Goal: Communication & Community: Answer question/provide support

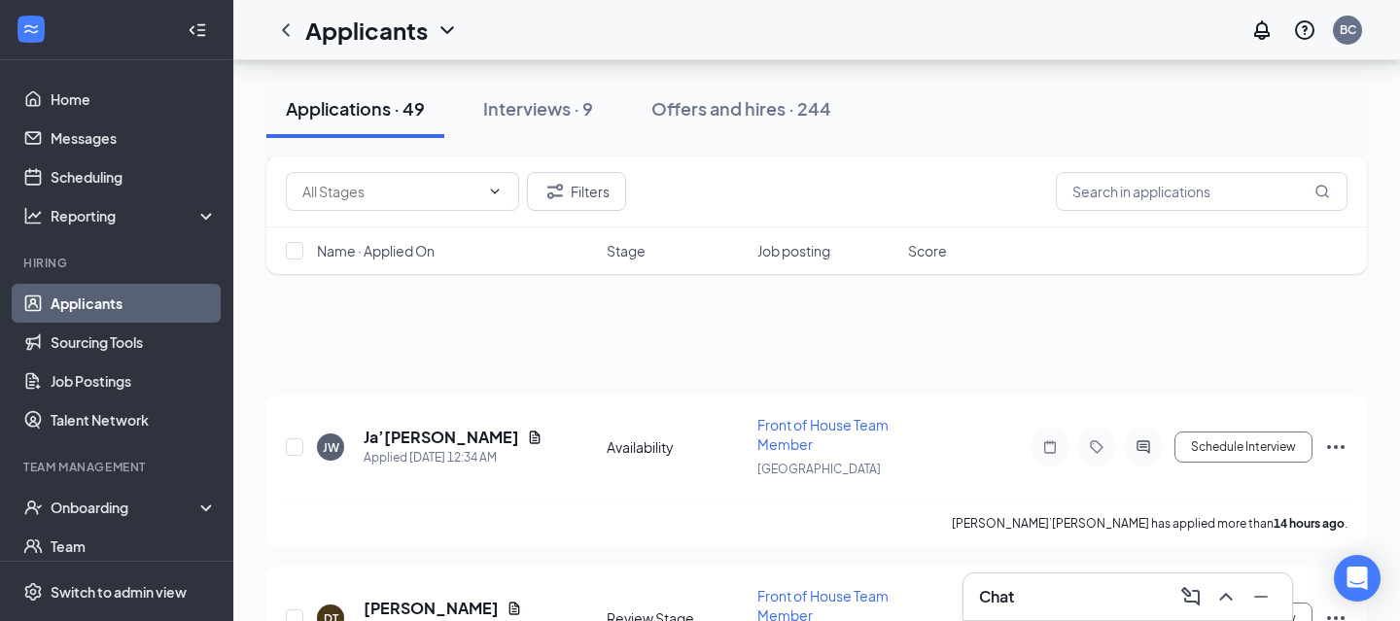
scroll to position [1215, 0]
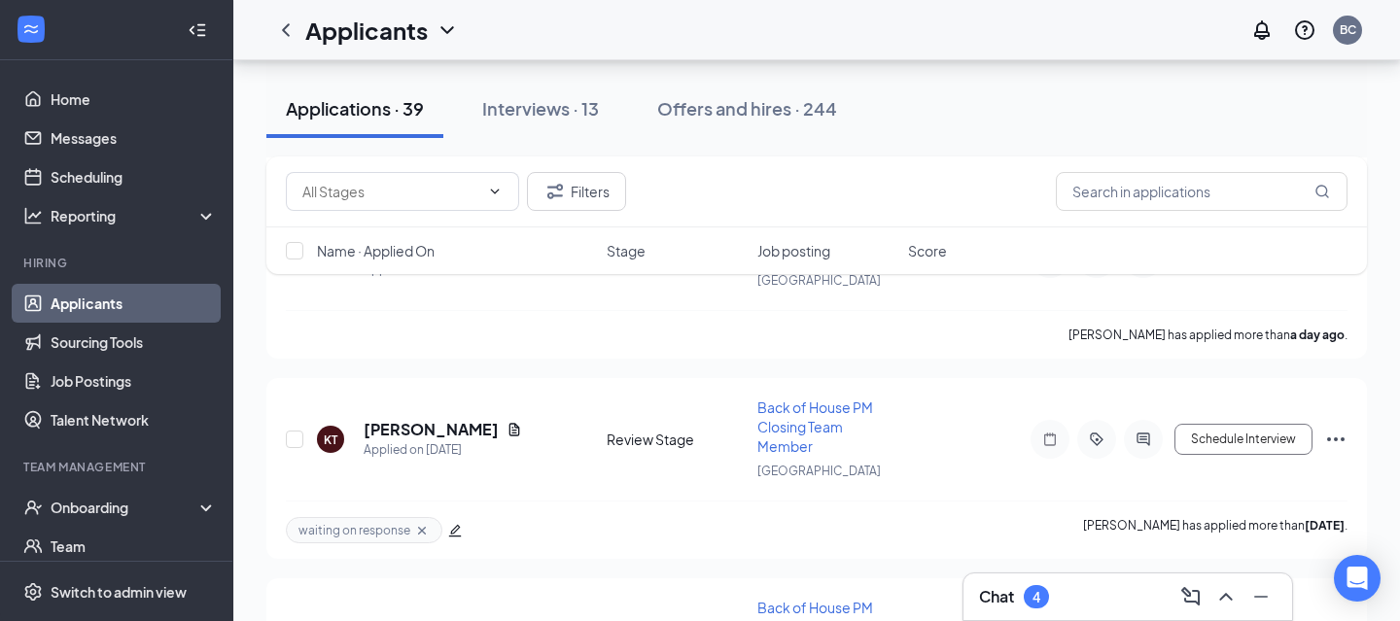
click at [1059, 586] on div "Chat 4" at bounding box center [1127, 596] width 297 height 31
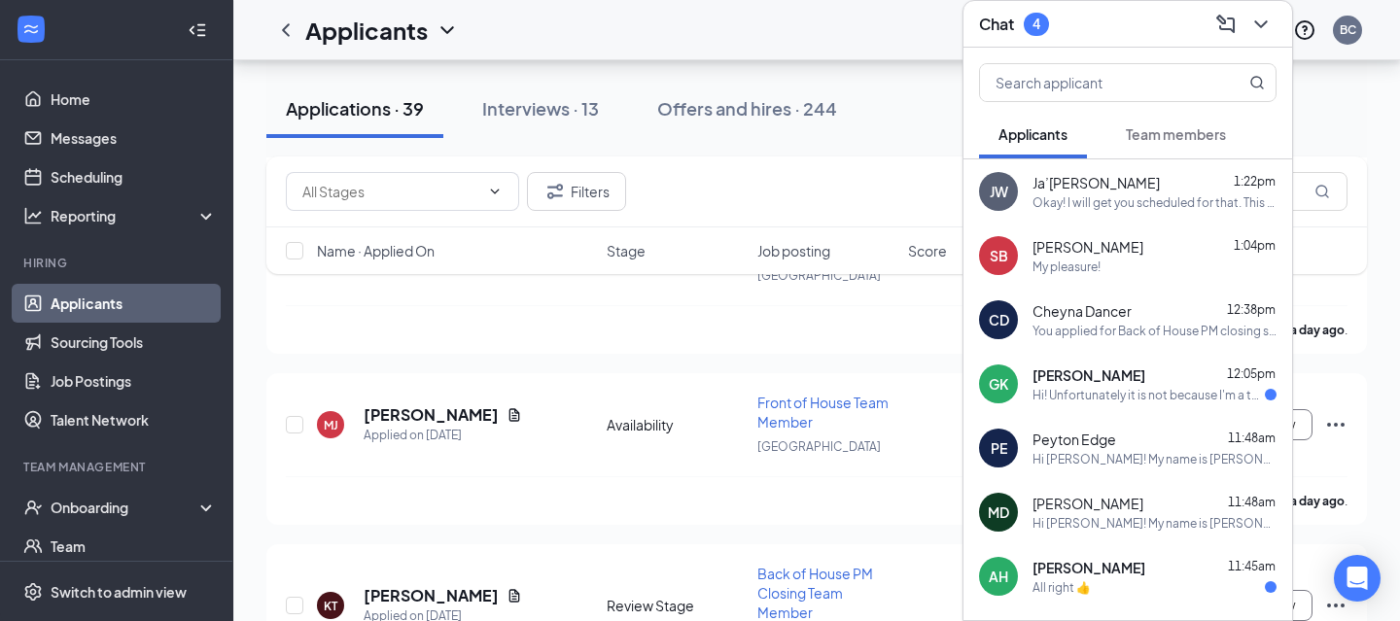
scroll to position [713, 0]
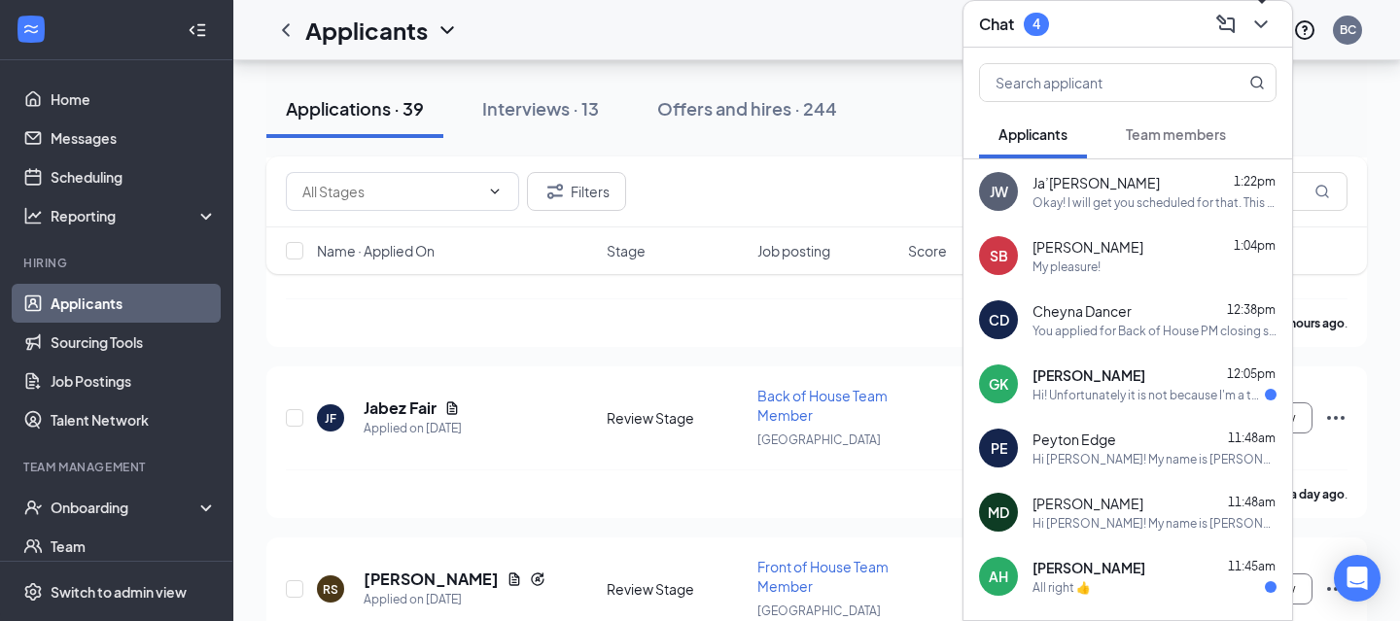
click at [1247, 22] on button at bounding box center [1260, 24] width 31 height 31
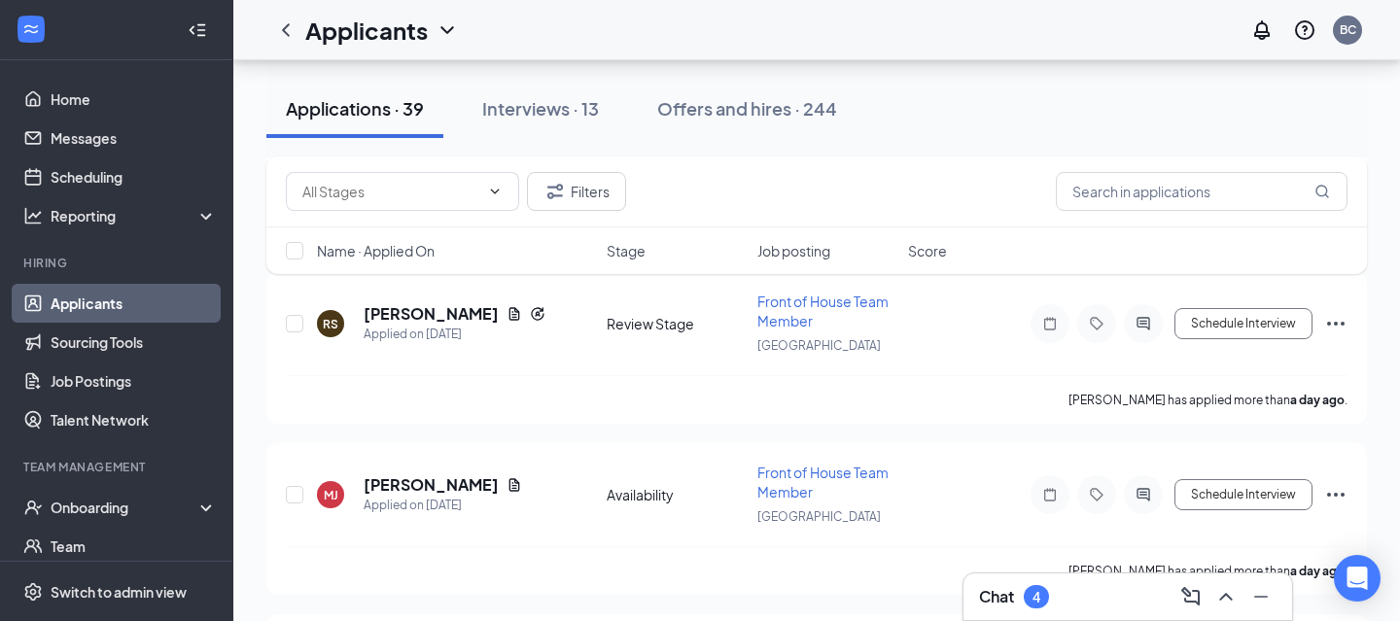
scroll to position [0, 0]
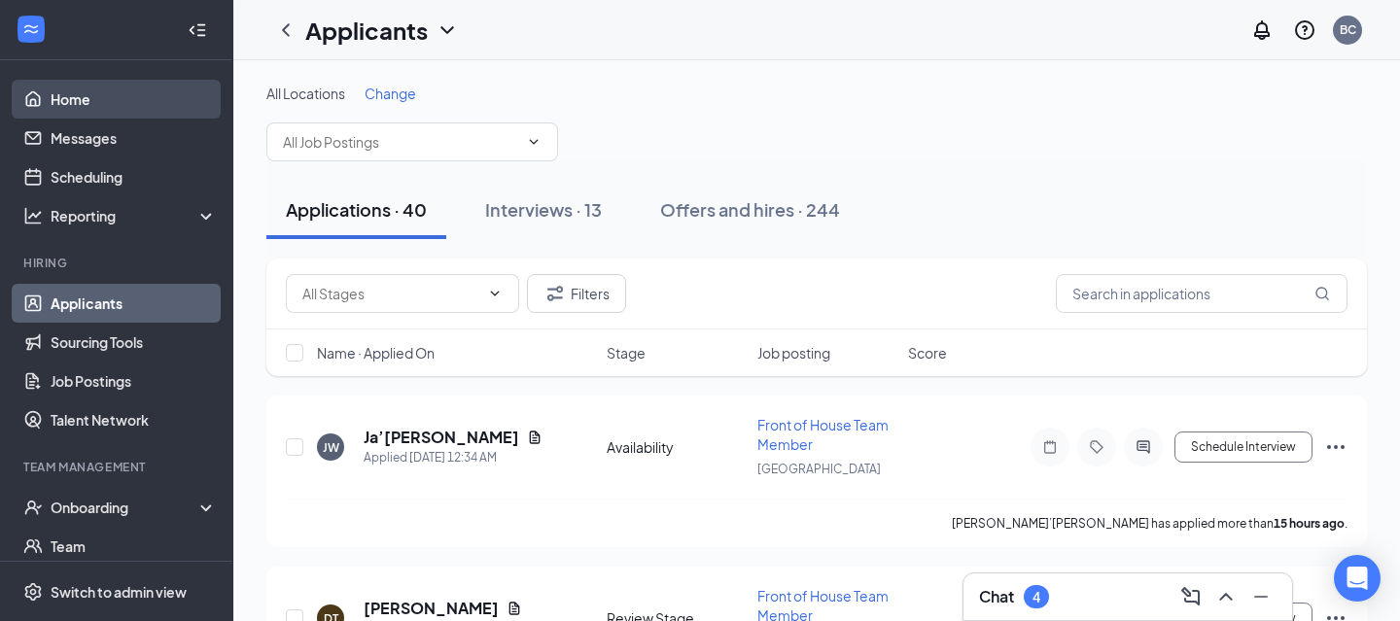
click at [98, 106] on link "Home" at bounding box center [134, 99] width 166 height 39
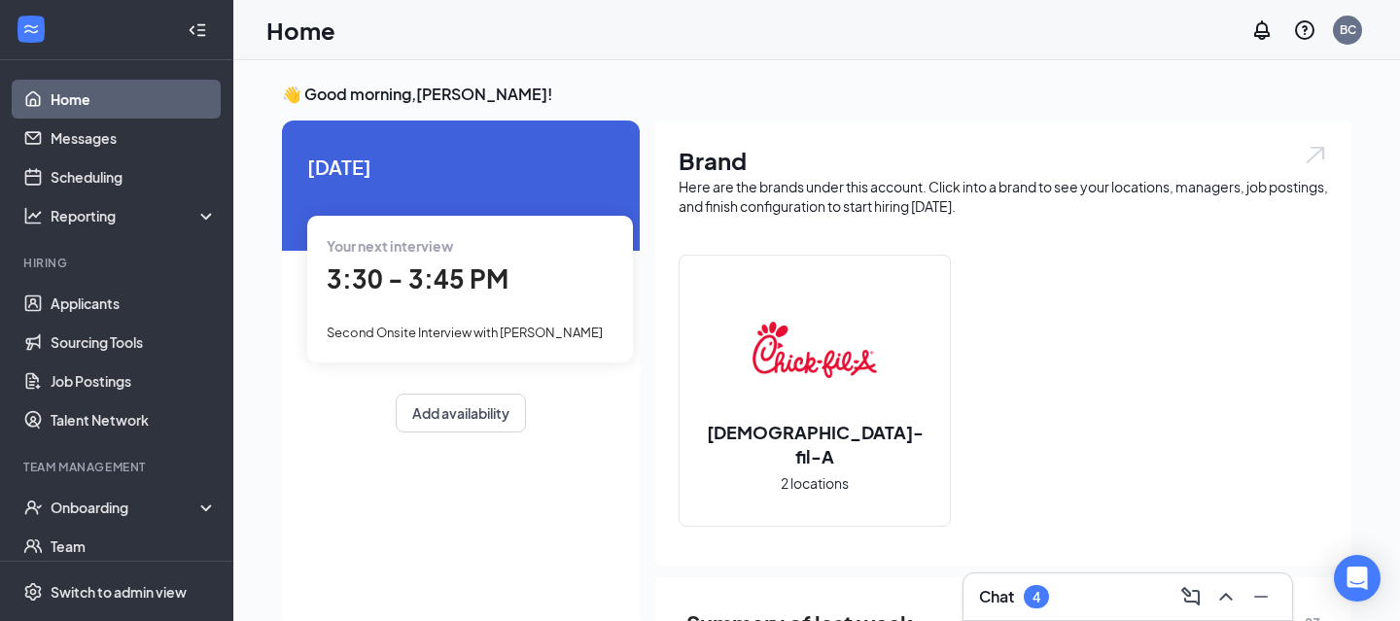
click at [130, 87] on link "Home" at bounding box center [134, 99] width 166 height 39
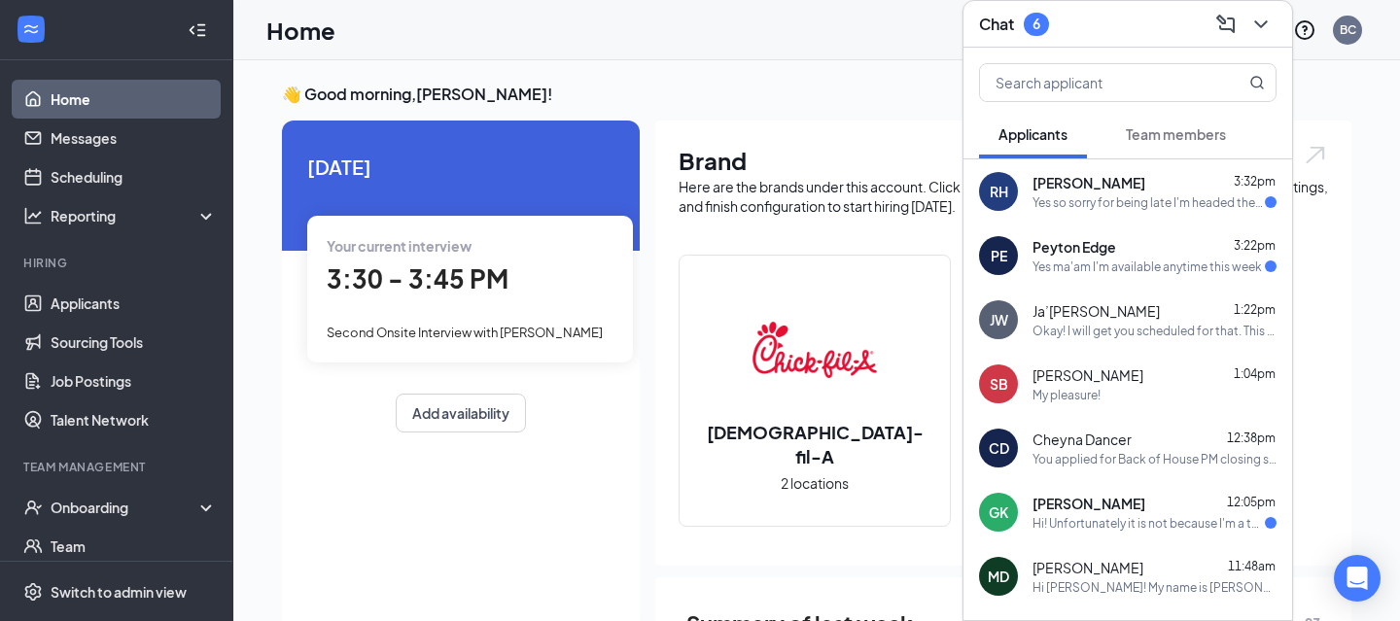
click at [116, 91] on link "Home" at bounding box center [134, 99] width 166 height 39
click at [1076, 206] on div "Yes so sorry for being late I'm headed there now!" at bounding box center [1148, 202] width 232 height 17
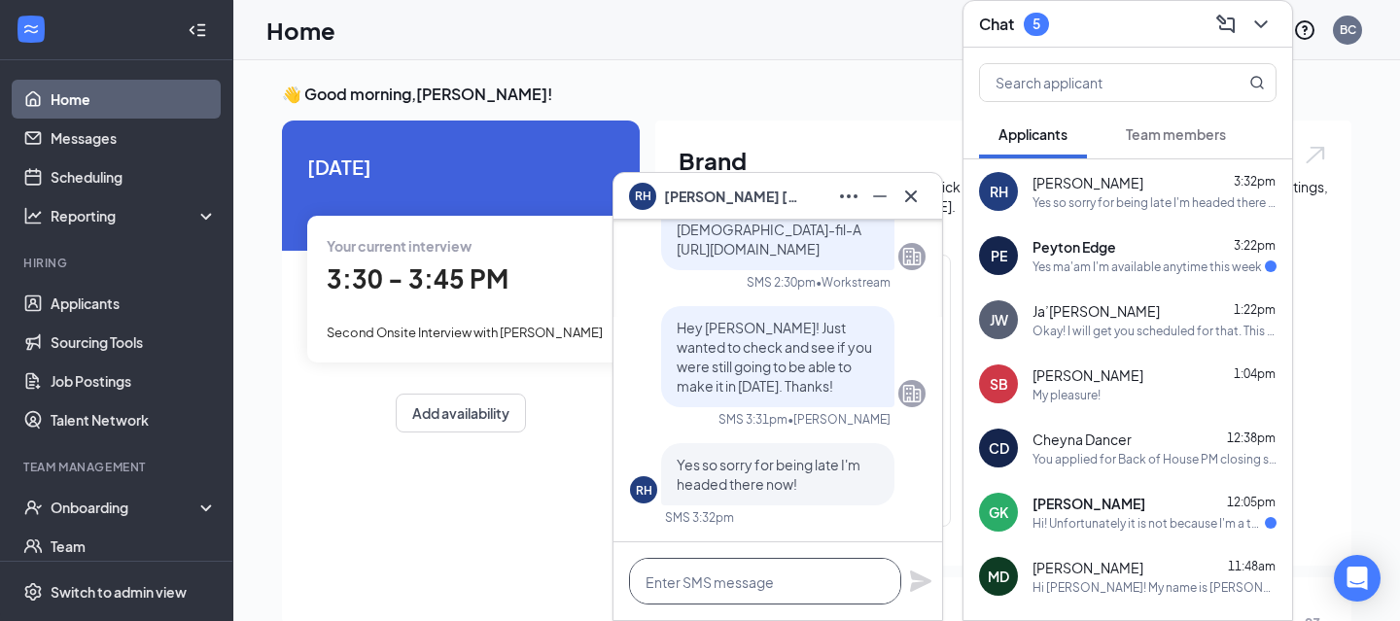
click at [678, 577] on textarea at bounding box center [765, 581] width 272 height 47
type textarea "u"
type textarea "Understood!"
click at [920, 582] on icon "Plane" at bounding box center [920, 581] width 21 height 21
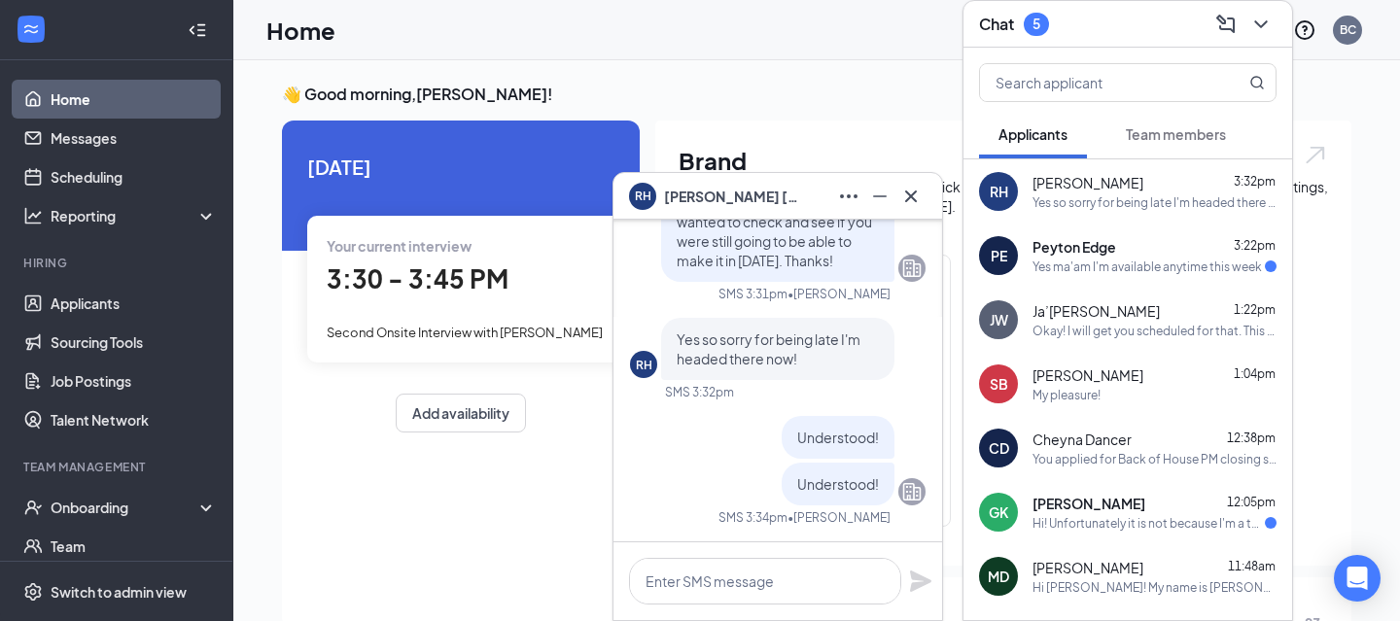
click at [702, 204] on span "[PERSON_NAME]" at bounding box center [732, 196] width 136 height 21
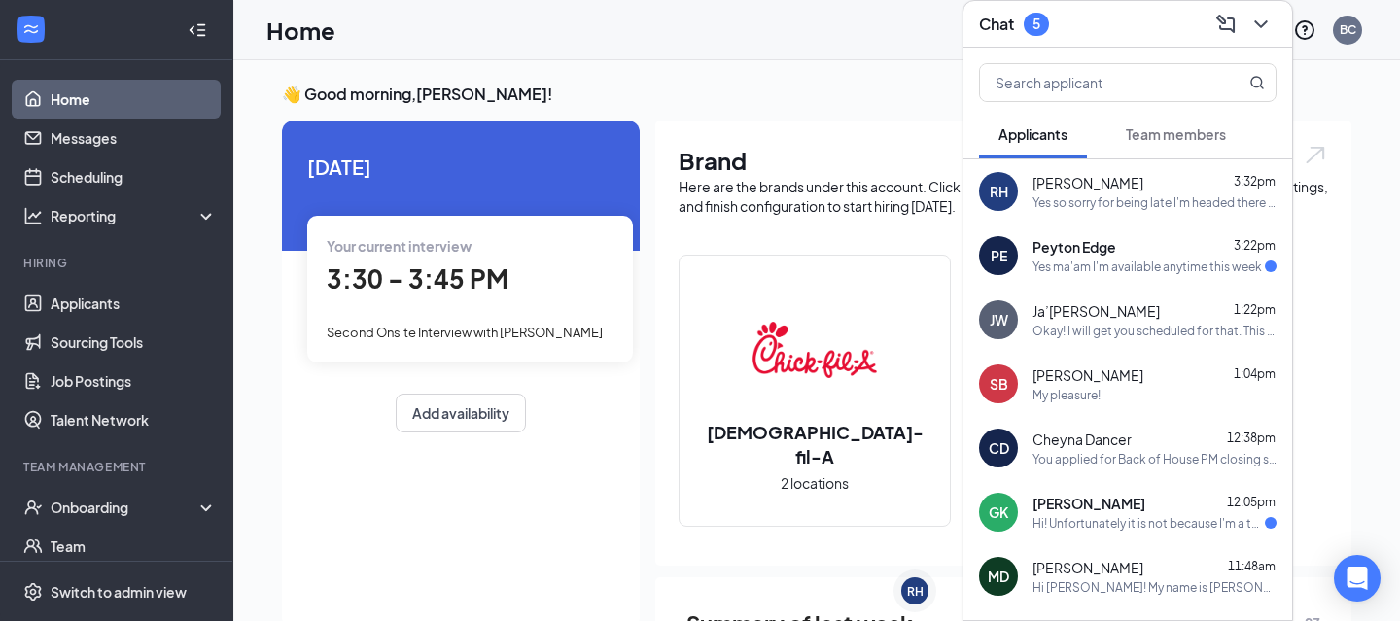
click at [1140, 195] on div "Yes so sorry for being late I'm headed there now!" at bounding box center [1154, 202] width 244 height 17
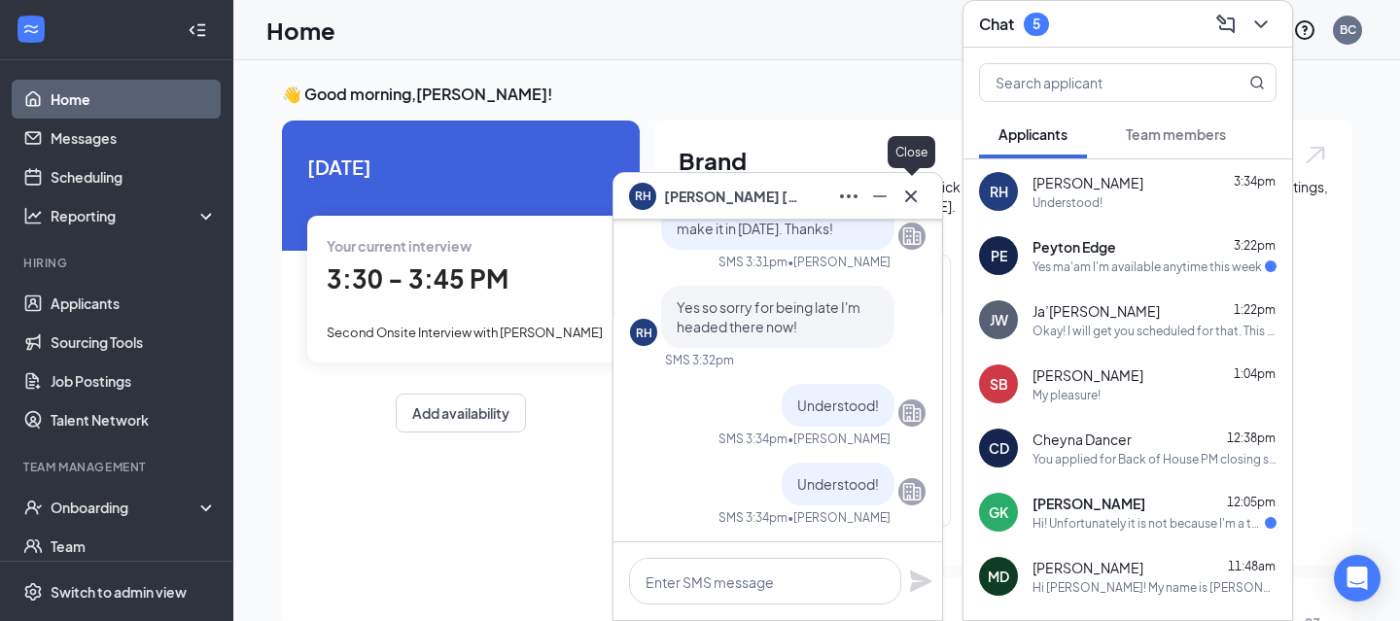
click at [910, 187] on icon "Cross" at bounding box center [910, 196] width 23 height 23
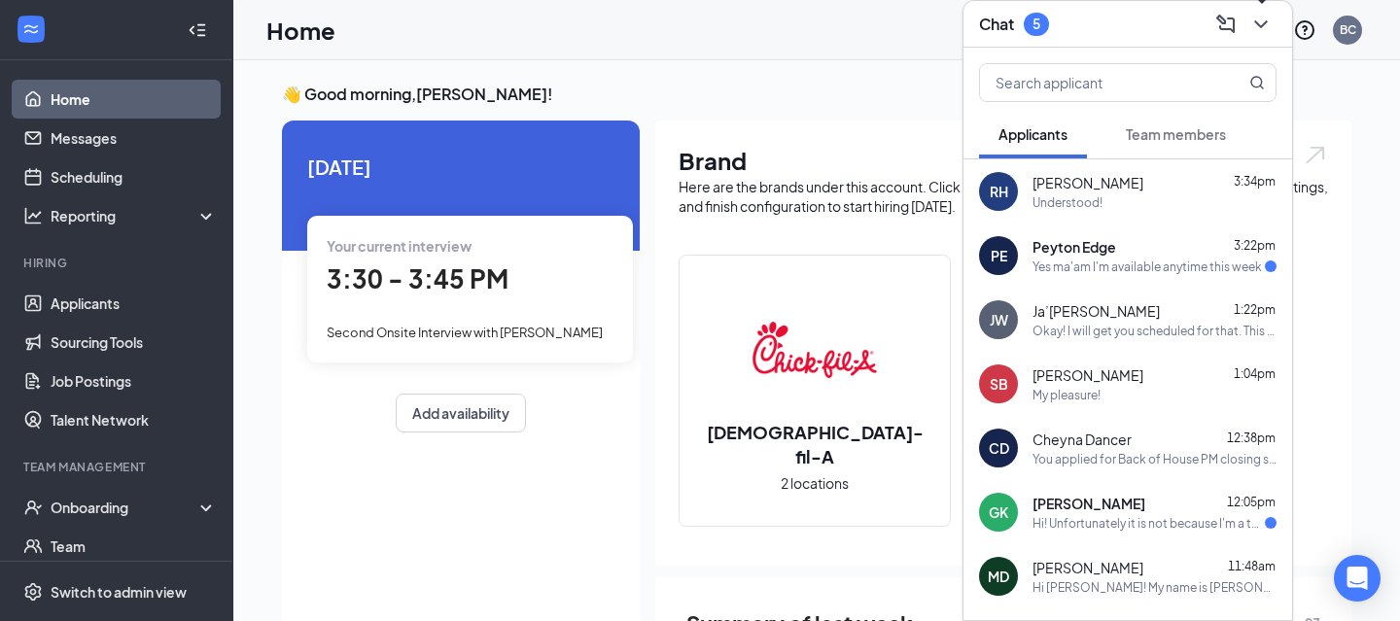
click at [1262, 20] on icon "ChevronDown" at bounding box center [1260, 24] width 23 height 23
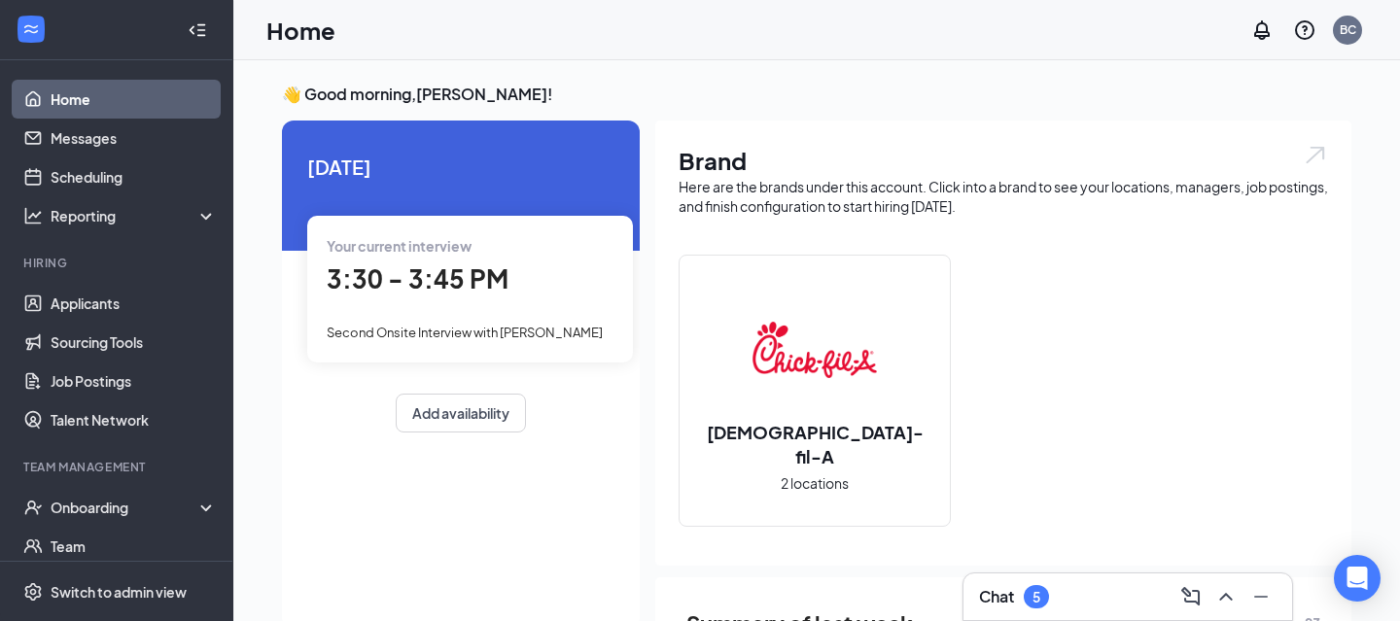
click at [142, 95] on link "Home" at bounding box center [134, 99] width 166 height 39
click at [92, 307] on link "Applicants" at bounding box center [134, 303] width 166 height 39
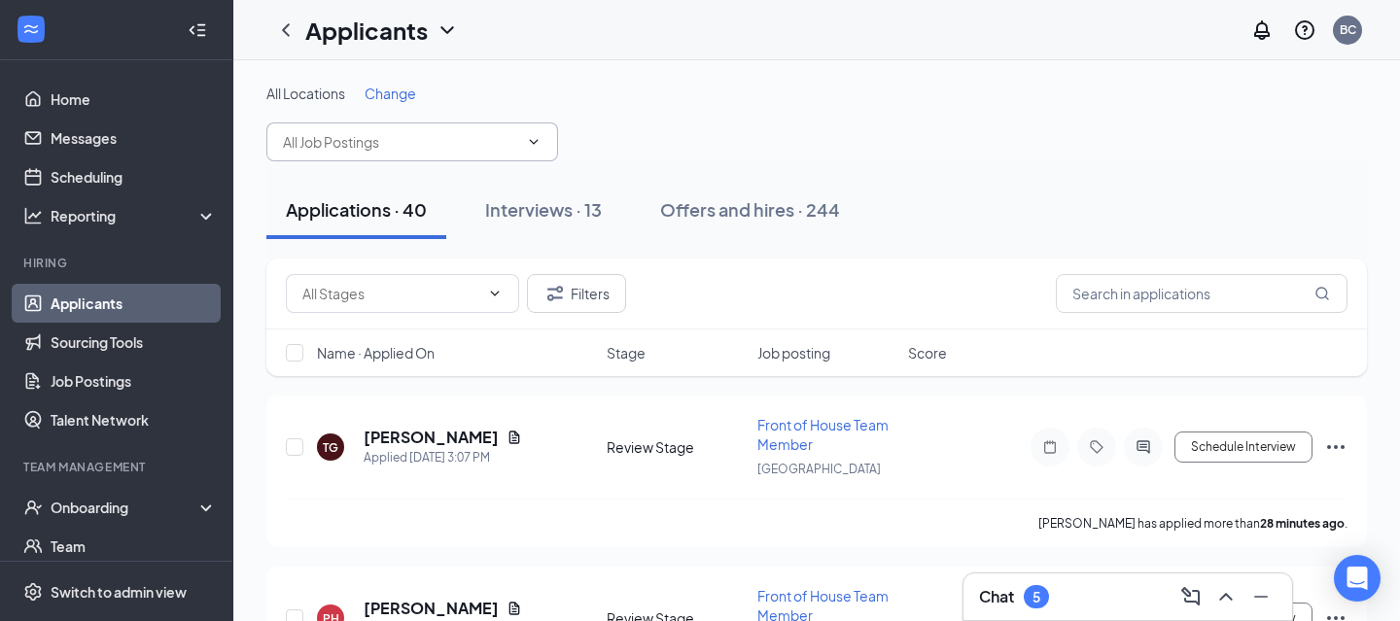
click at [373, 143] on input "text" at bounding box center [400, 141] width 235 height 21
type input "[PERSON_NAME]"
click at [1113, 278] on input "text" at bounding box center [1201, 293] width 292 height 39
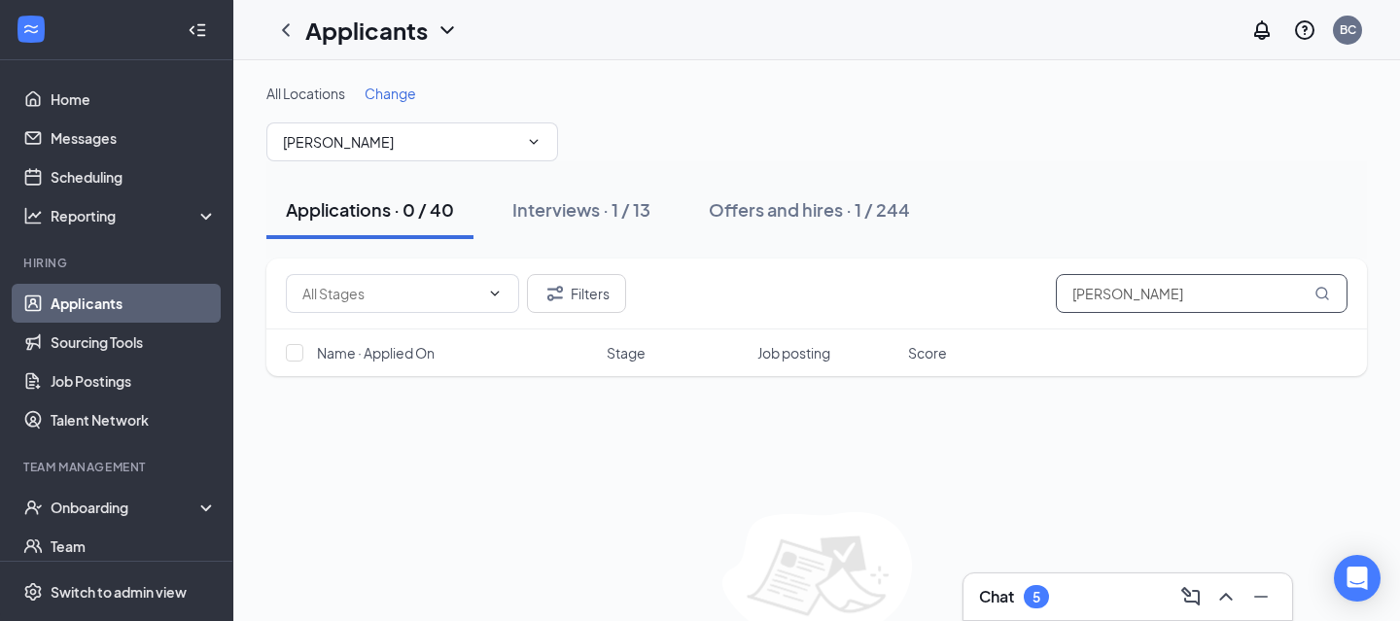
scroll to position [103, 0]
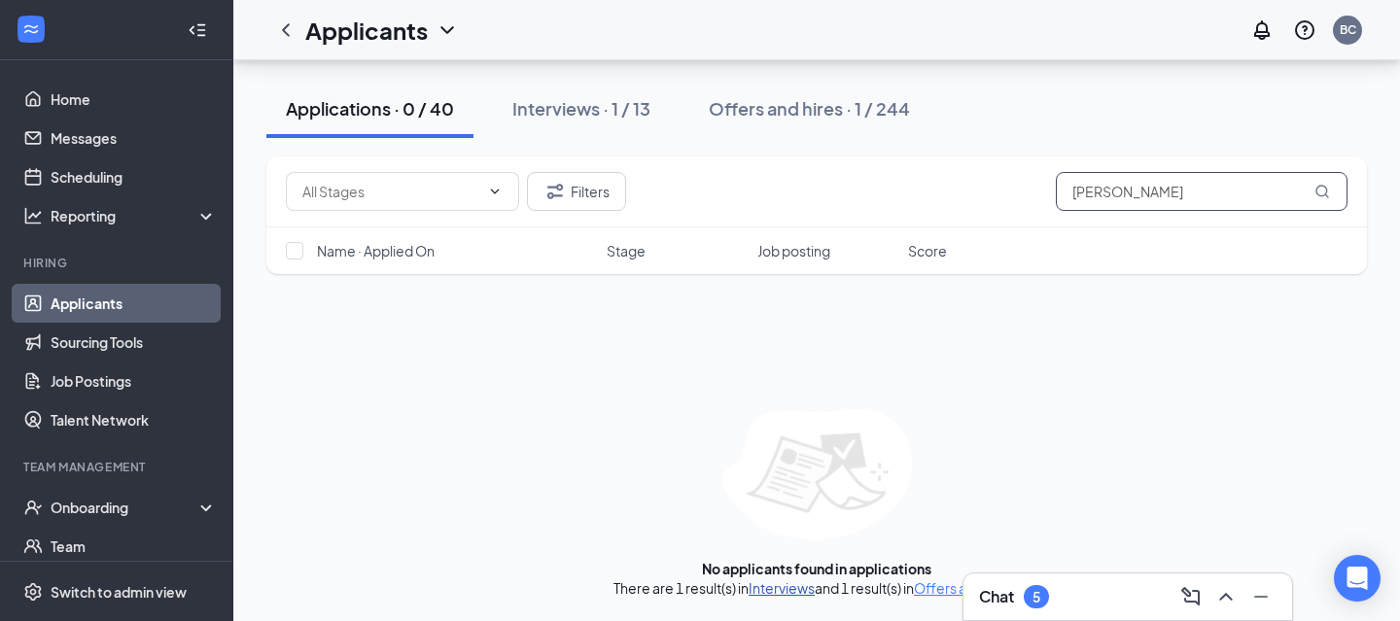
type input "[PERSON_NAME]"
click at [780, 584] on link "Interviews" at bounding box center [781, 587] width 66 height 17
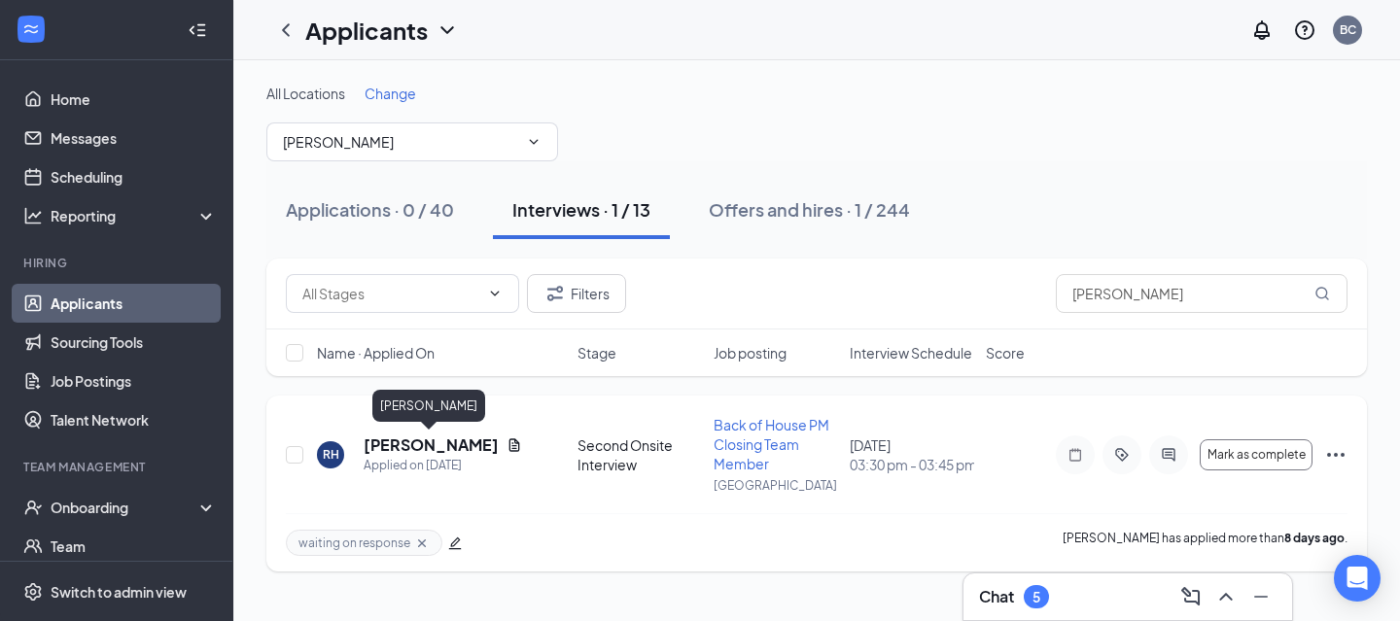
click at [395, 441] on h5 "[PERSON_NAME]" at bounding box center [430, 444] width 135 height 21
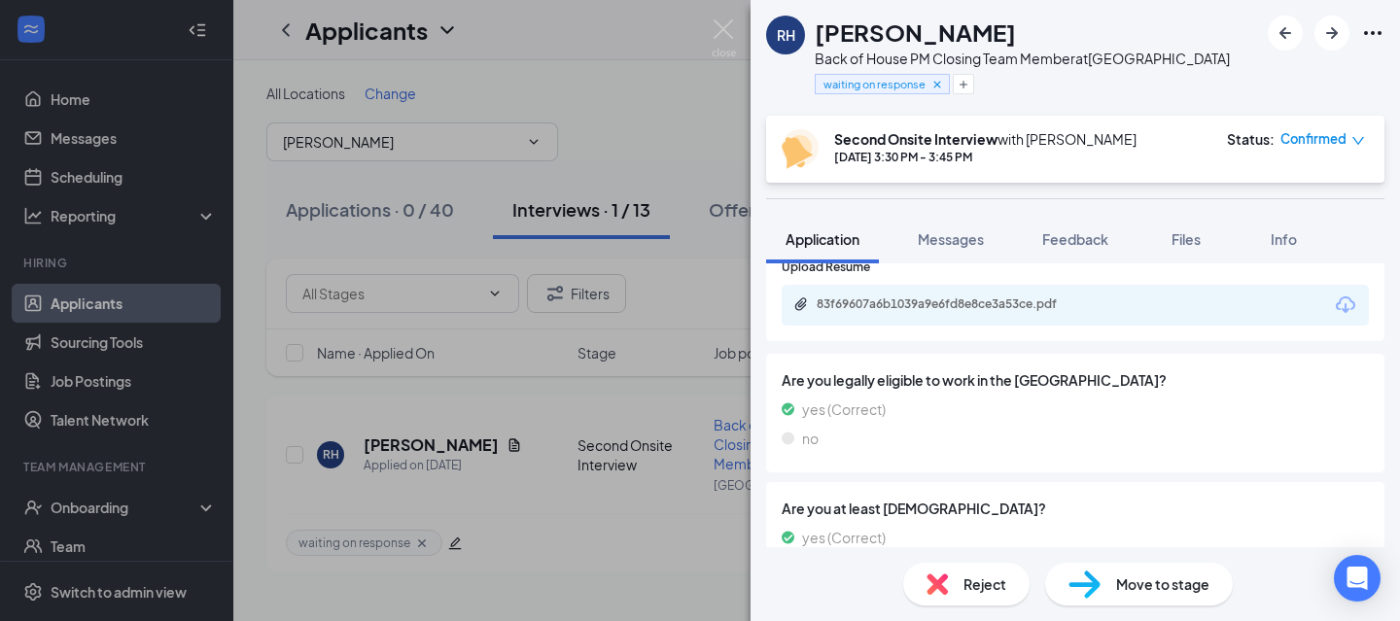
scroll to position [909, 0]
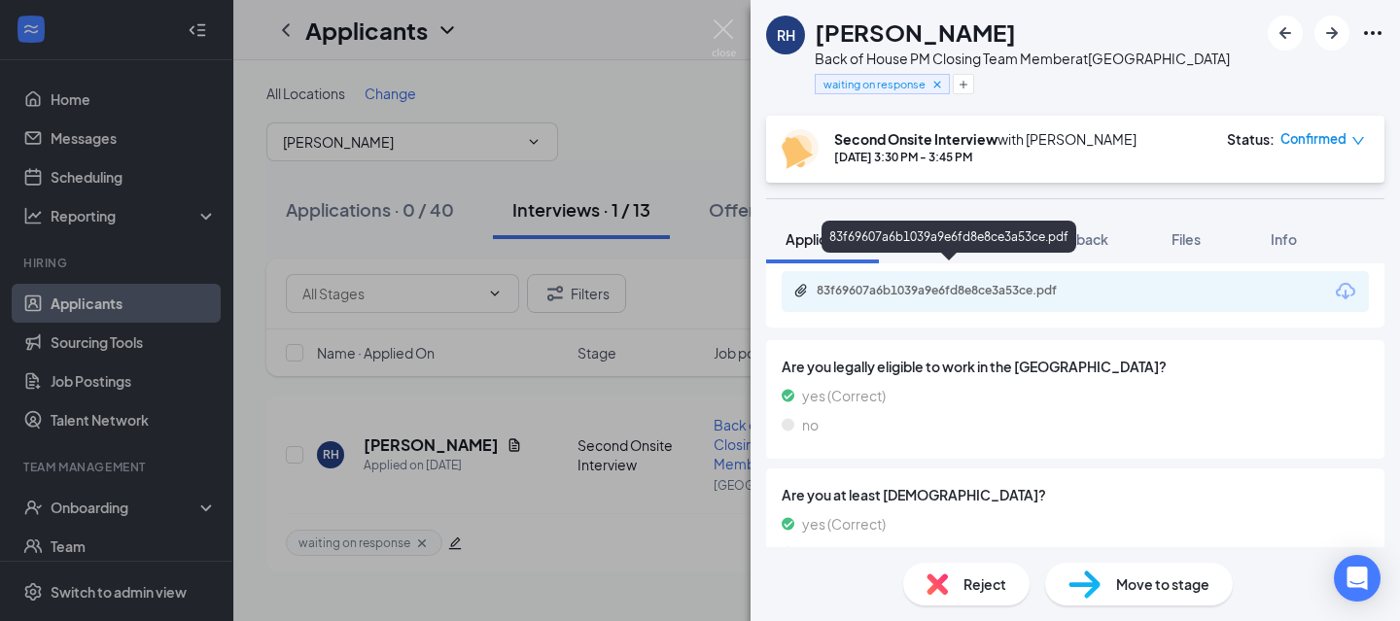
click at [929, 283] on div "83f69607a6b1039a9e6fd8e8ce3a53ce.pdf" at bounding box center [952, 291] width 272 height 16
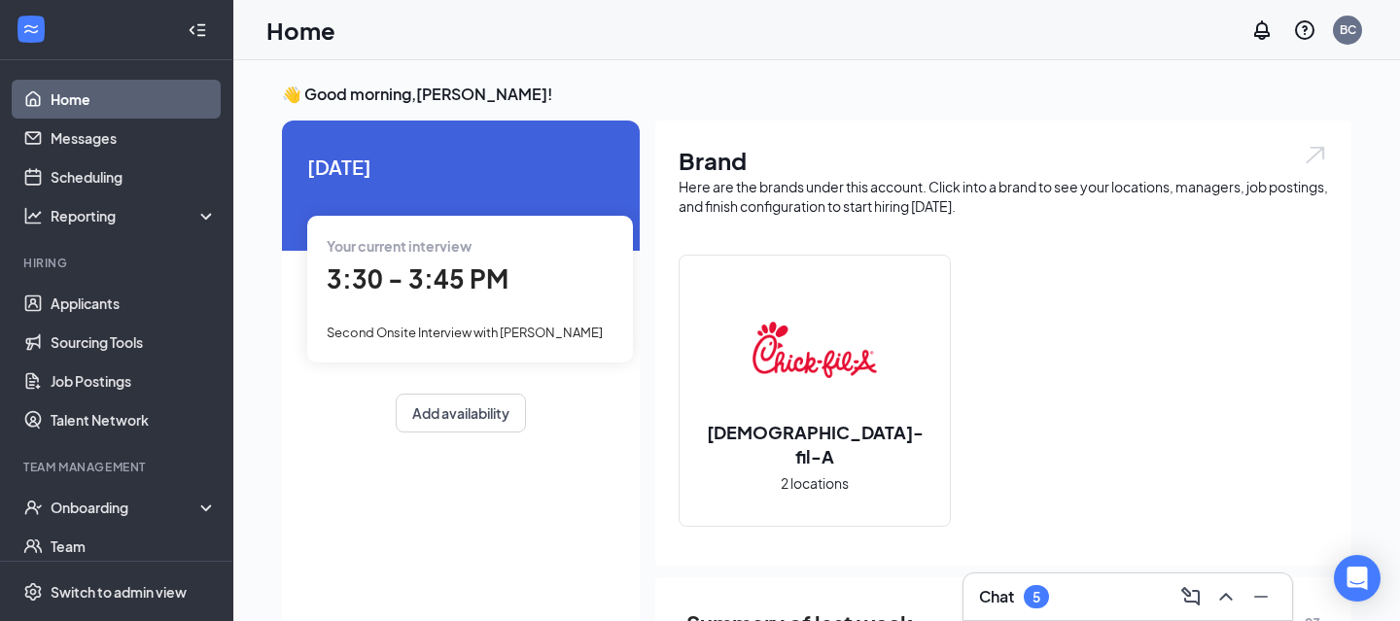
click at [1053, 593] on div "Chat 5" at bounding box center [1127, 596] width 297 height 31
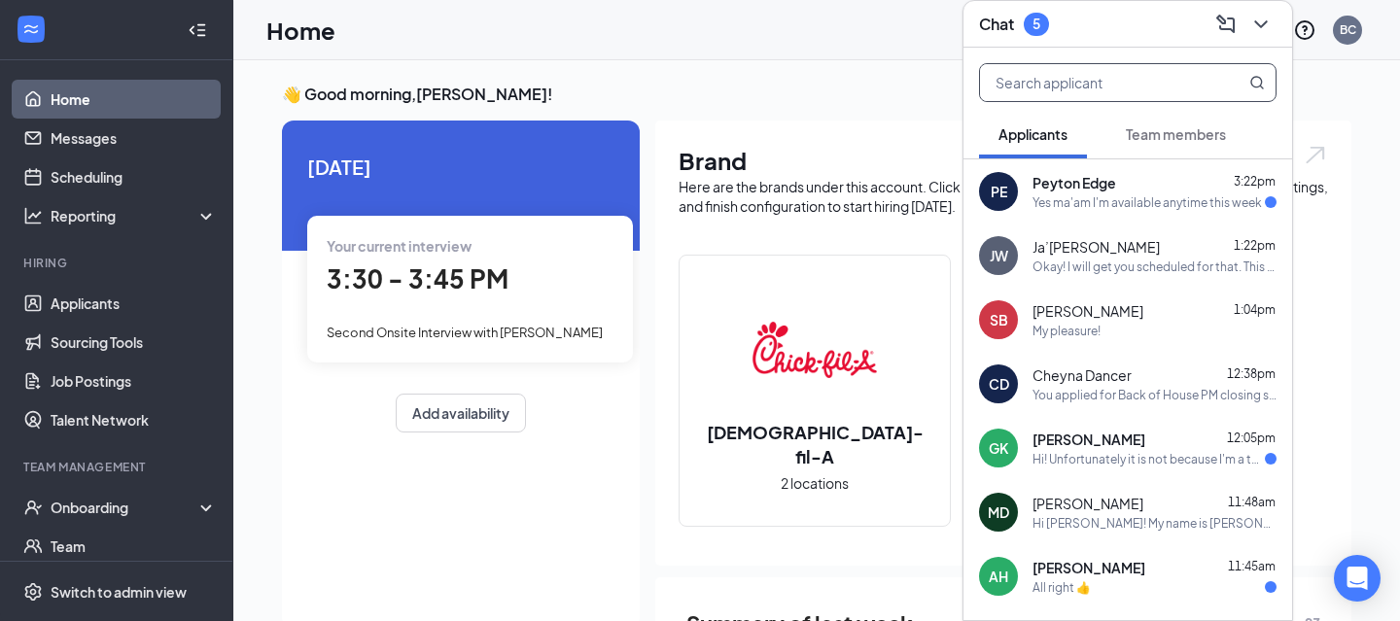
click at [1093, 93] on input "text" at bounding box center [1095, 82] width 230 height 37
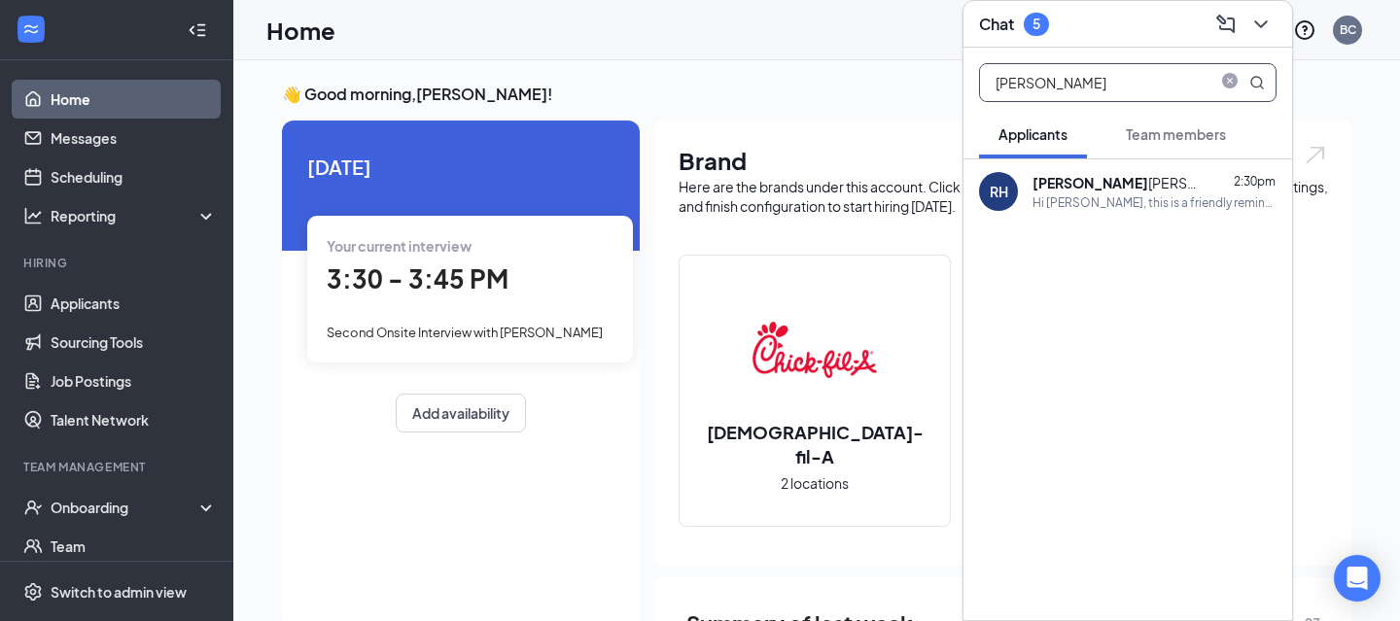
type input "[PERSON_NAME]"
click at [1179, 202] on div "Hi [PERSON_NAME], this is a friendly reminder. Your interview with [DEMOGRAPHIC…" at bounding box center [1154, 202] width 244 height 17
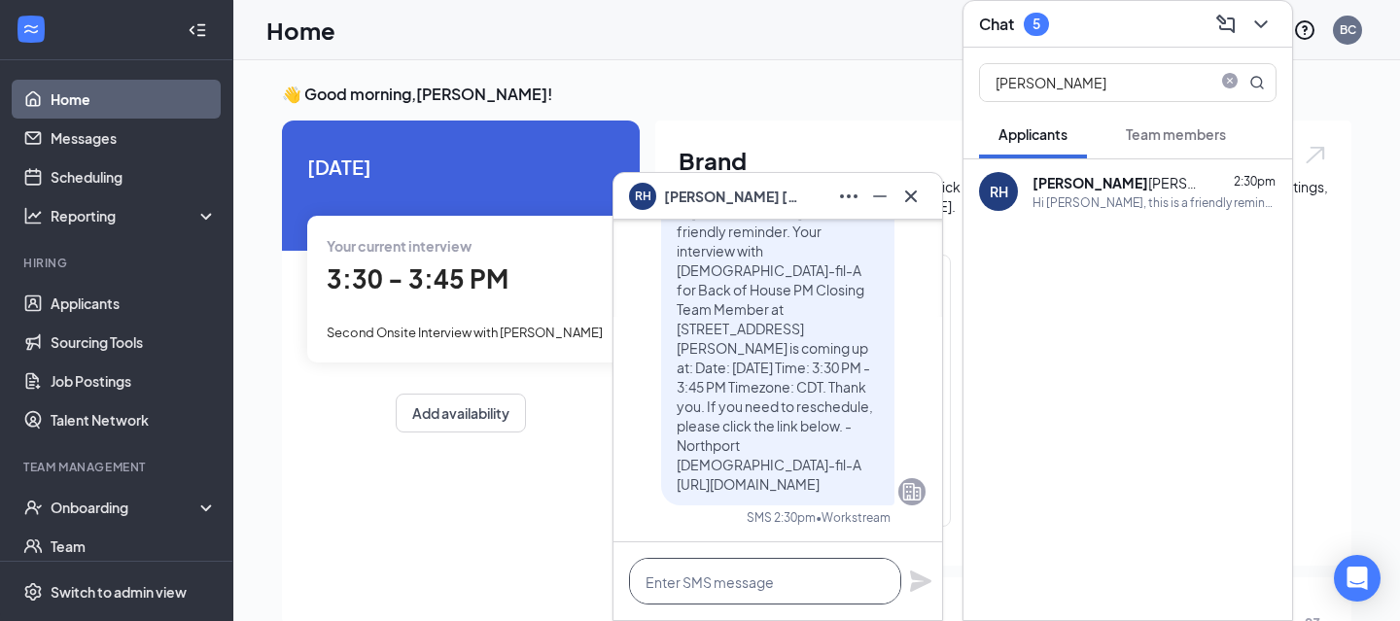
click at [740, 571] on textarea at bounding box center [765, 581] width 272 height 47
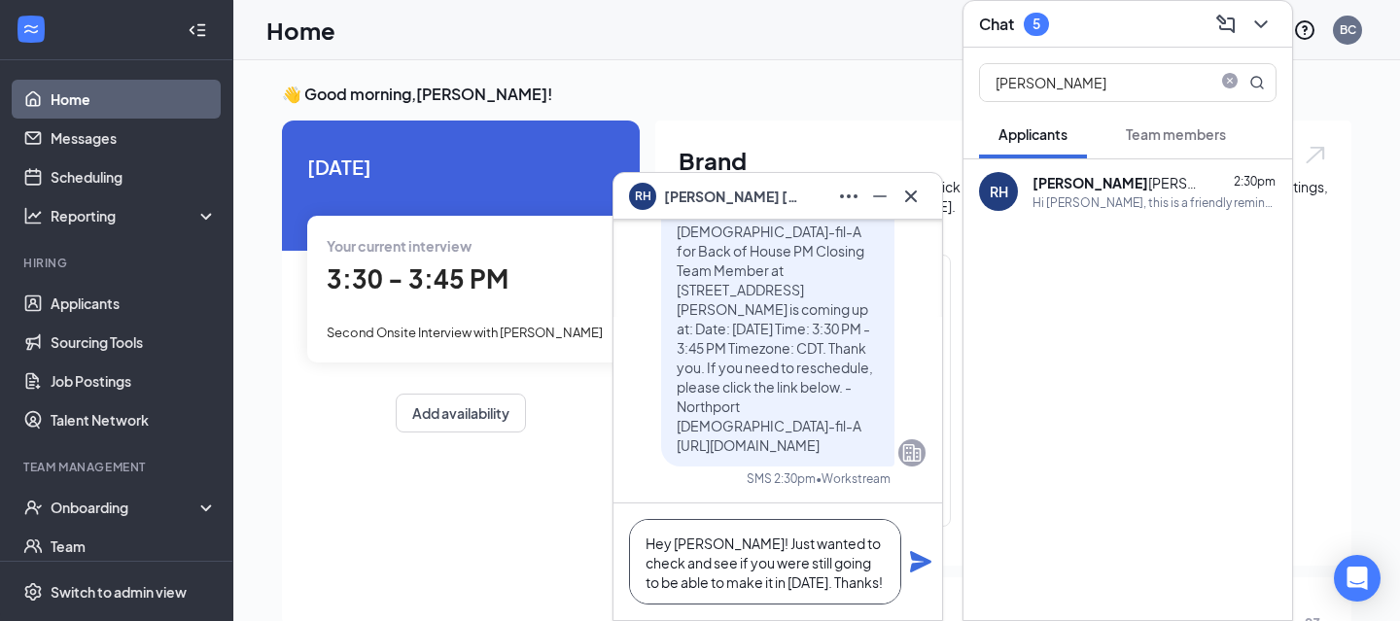
type textarea "Hey [PERSON_NAME]! Just wanted to check and see if you were still going to be a…"
click at [914, 561] on icon "Plane" at bounding box center [920, 561] width 23 height 23
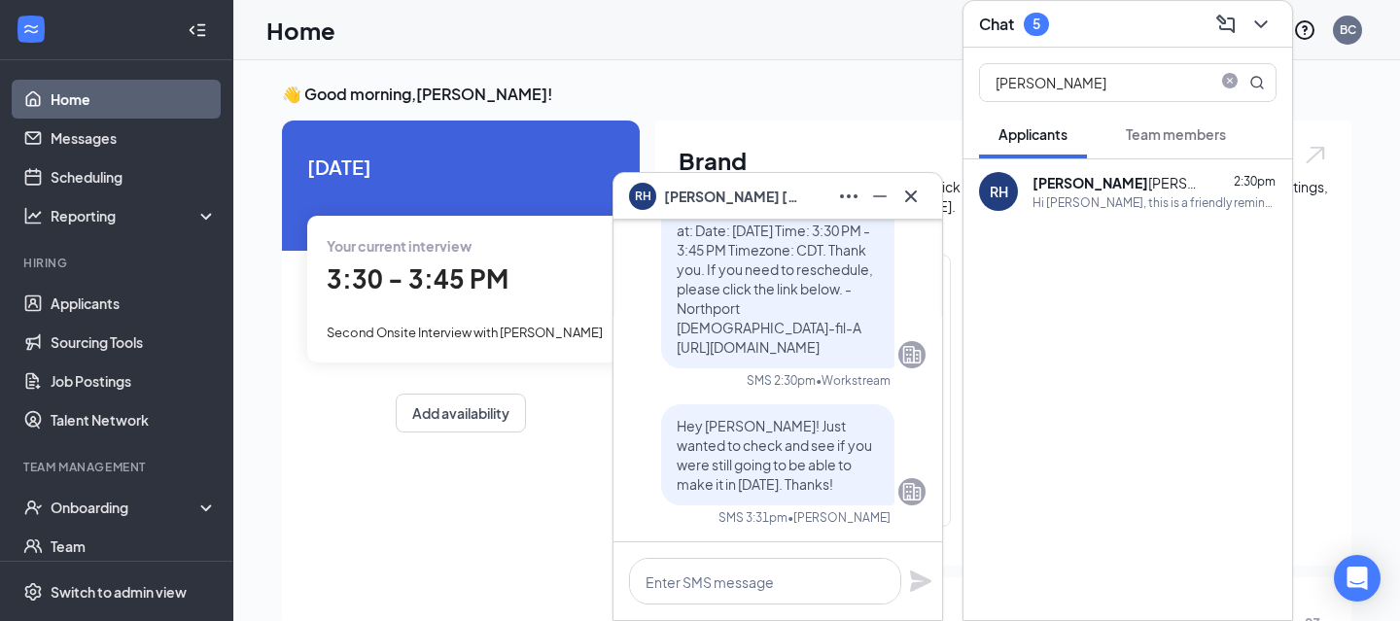
click at [1019, 6] on div "Chat 5" at bounding box center [1127, 24] width 329 height 47
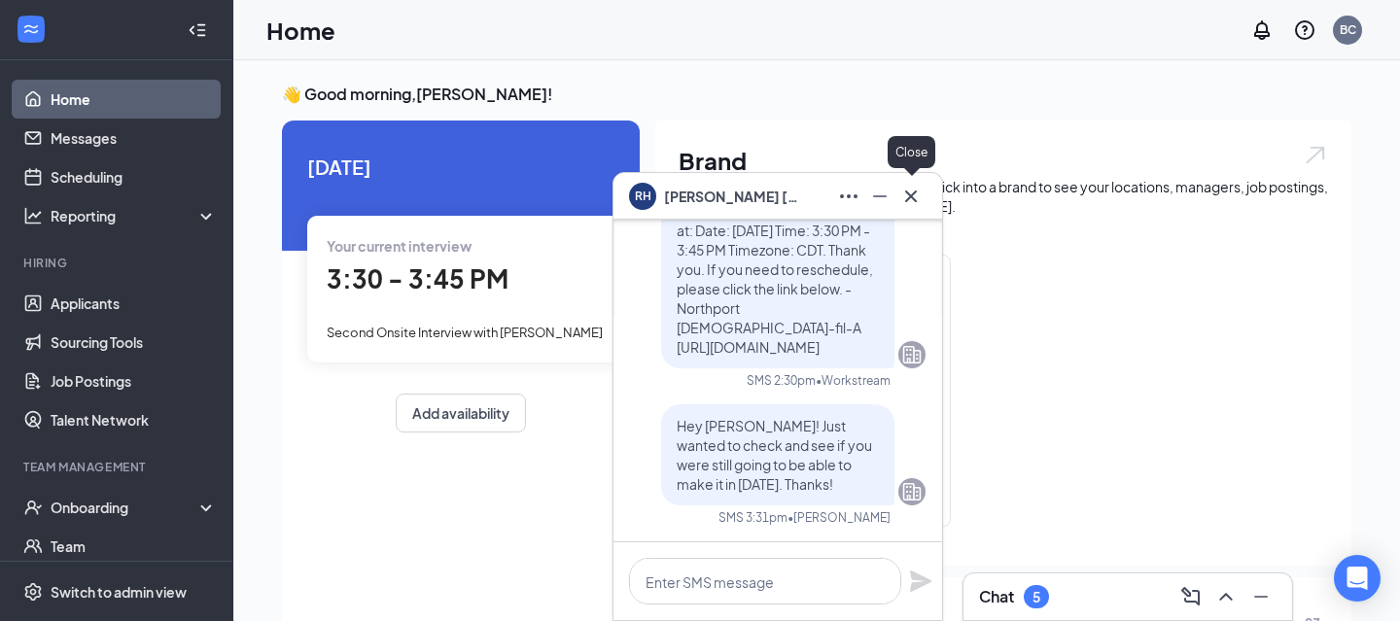
click at [913, 191] on icon "Cross" at bounding box center [910, 196] width 23 height 23
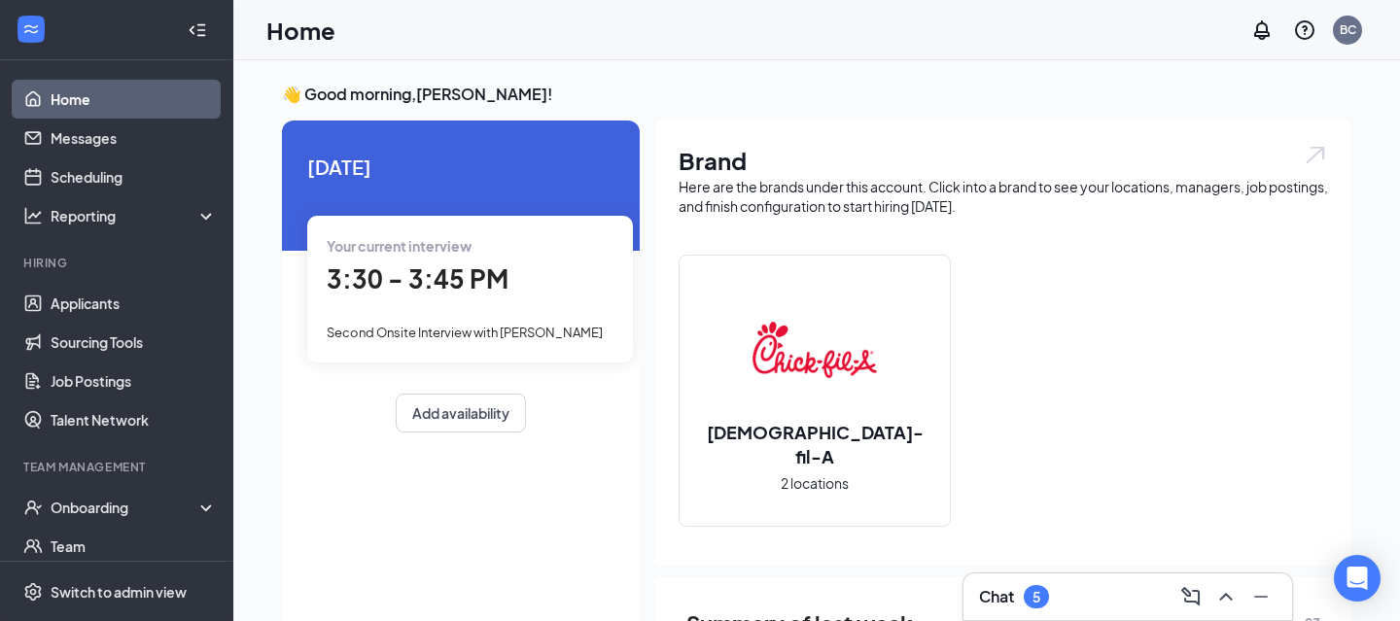
click at [1026, 604] on div "Chat 5" at bounding box center [1014, 596] width 70 height 23
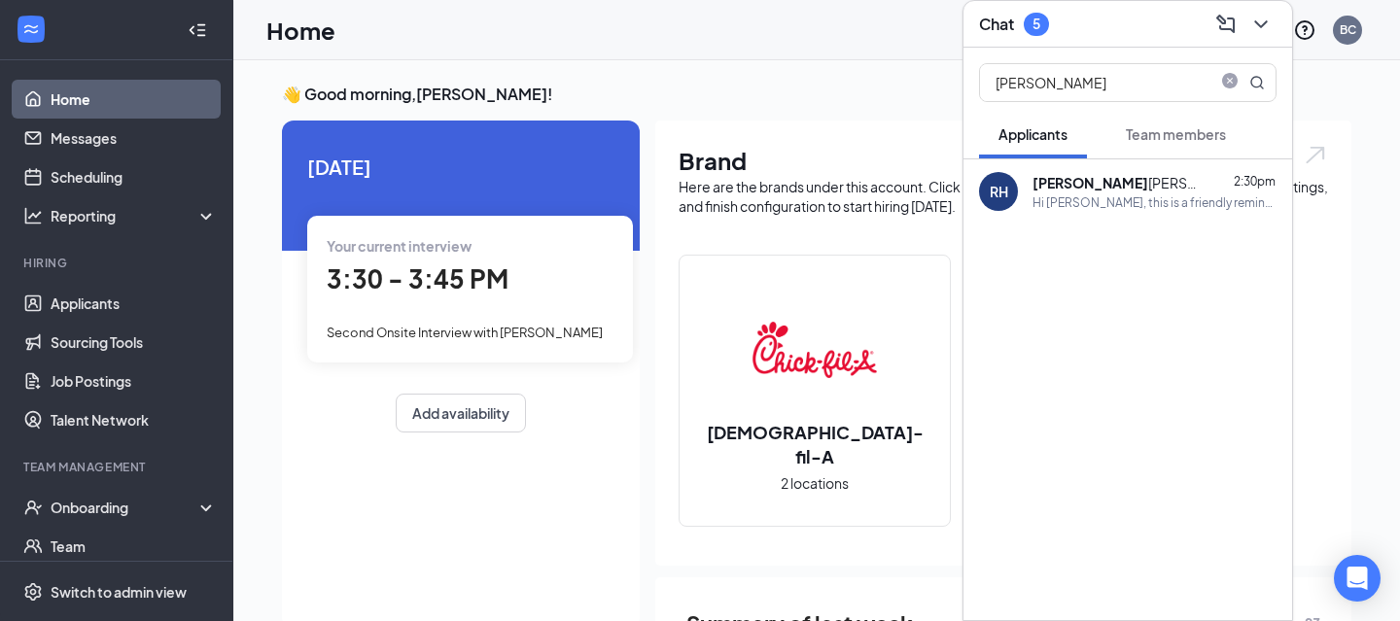
click at [1165, 117] on button "Team members" at bounding box center [1175, 134] width 139 height 49
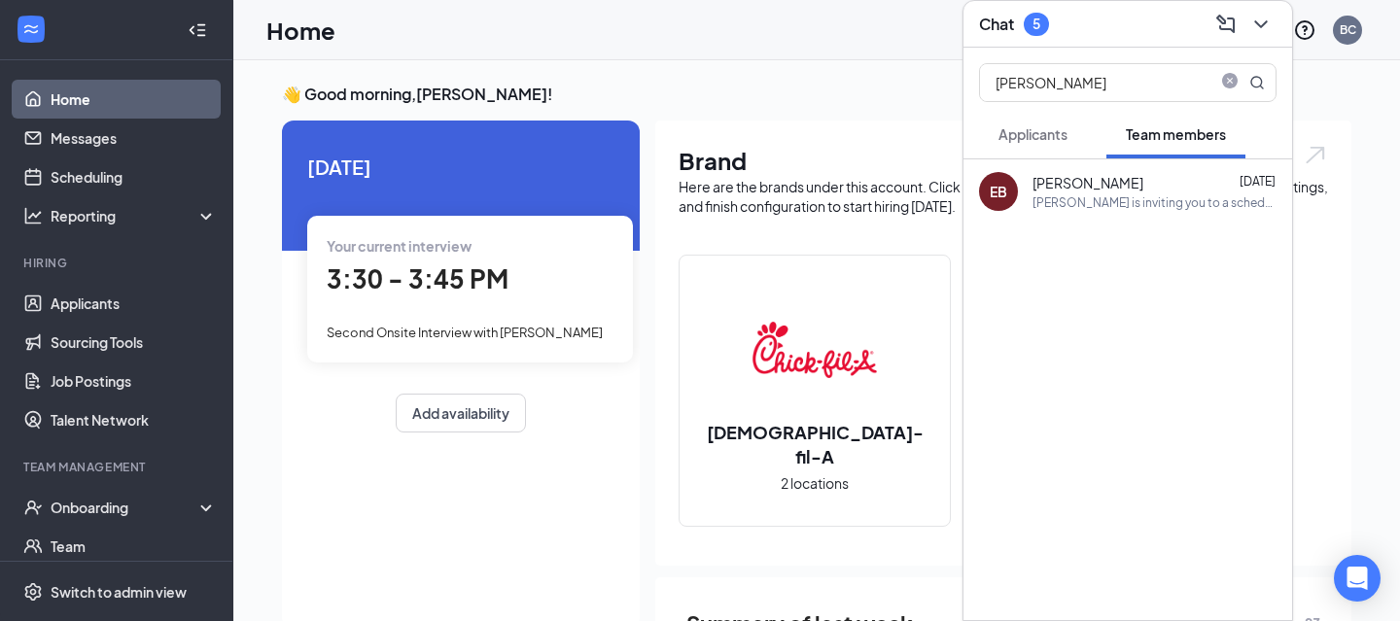
click at [1029, 120] on button "Applicants" at bounding box center [1033, 134] width 108 height 49
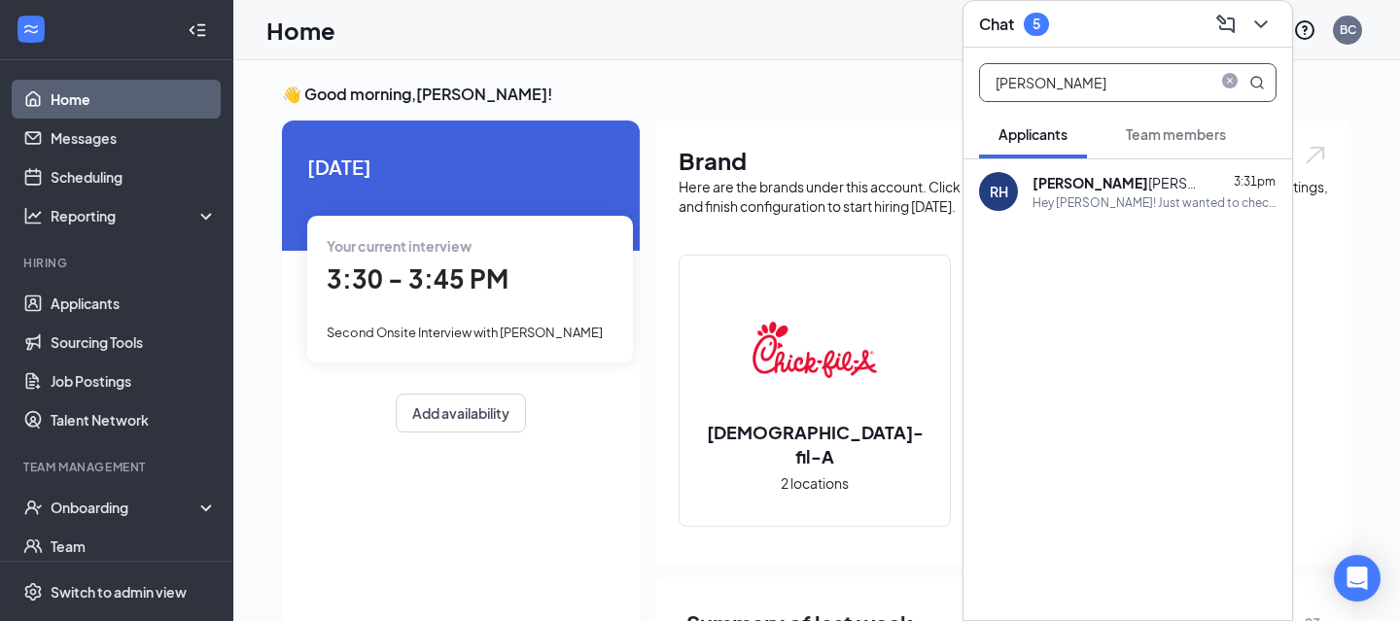
click at [1041, 68] on input "[PERSON_NAME]" at bounding box center [1095, 82] width 230 height 37
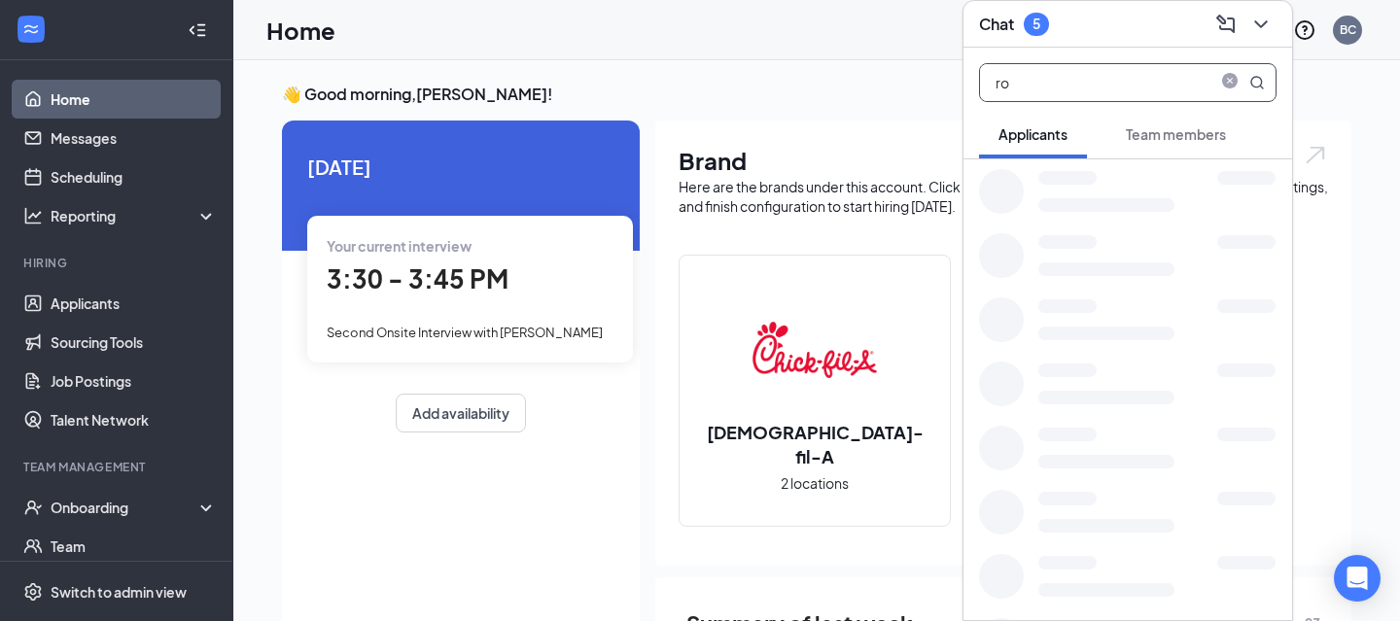
type input "r"
